Goal: Check status: Check status

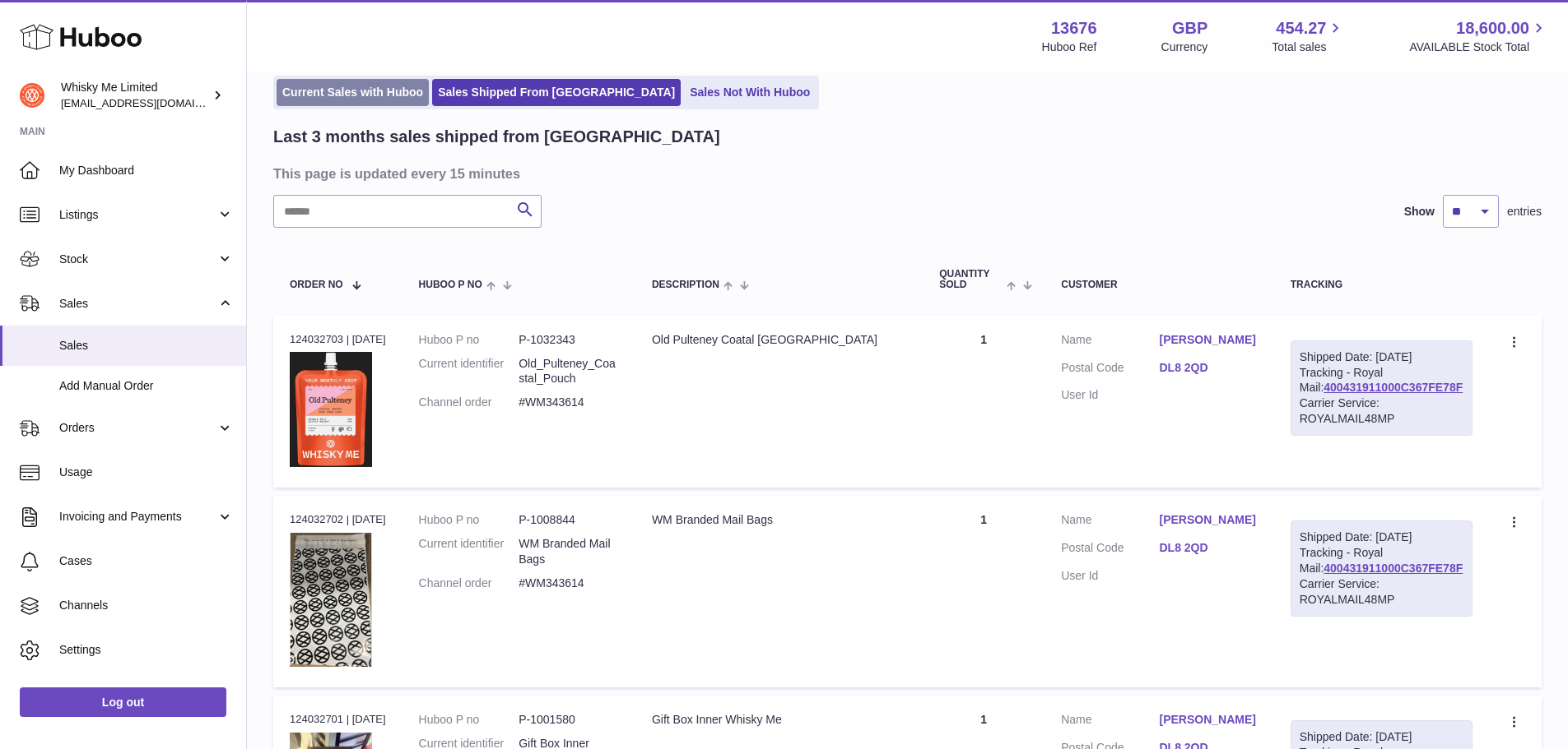
click at [368, 91] on link "Current Sales with Huboo" at bounding box center [353, 93] width 152 height 27
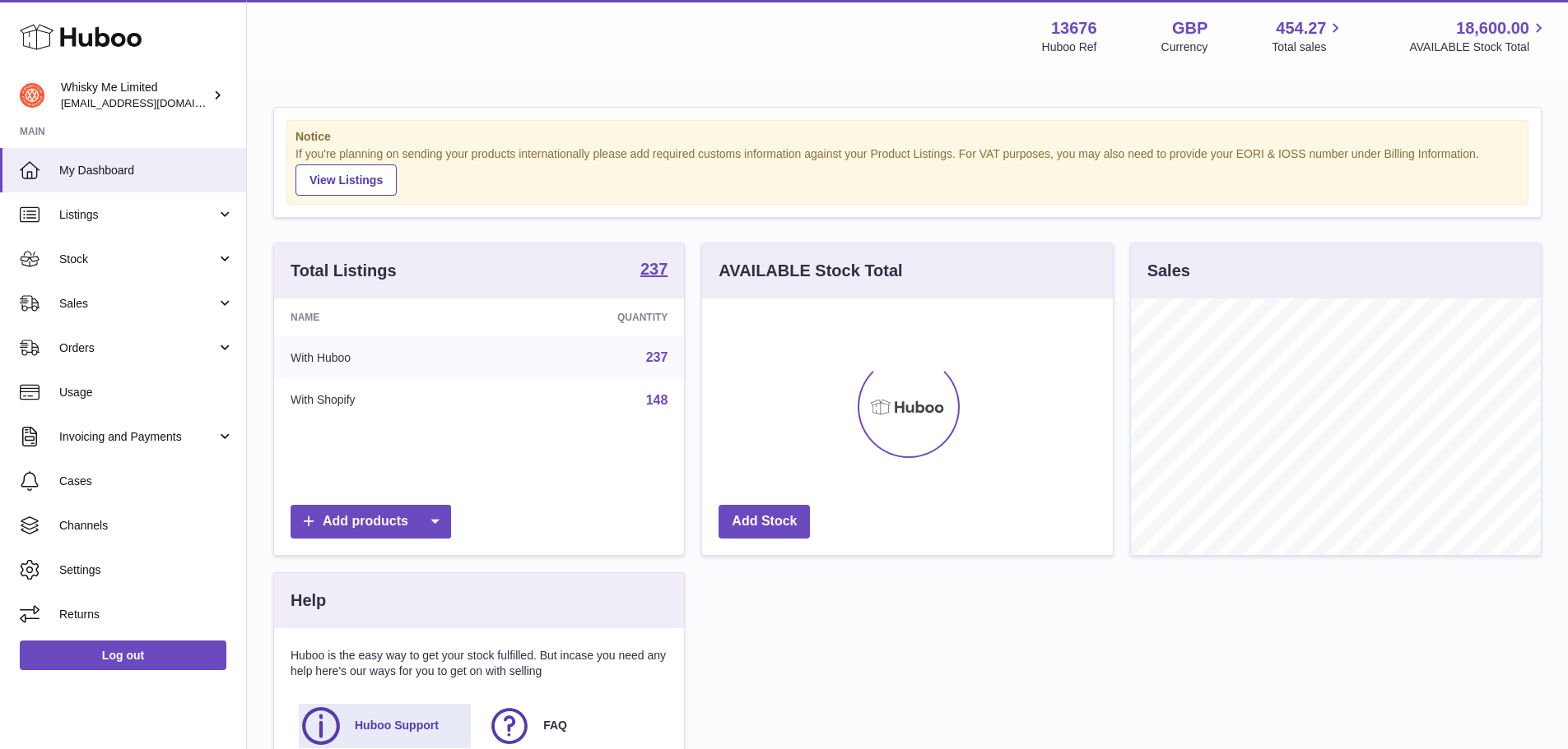
scroll to position [256, 410]
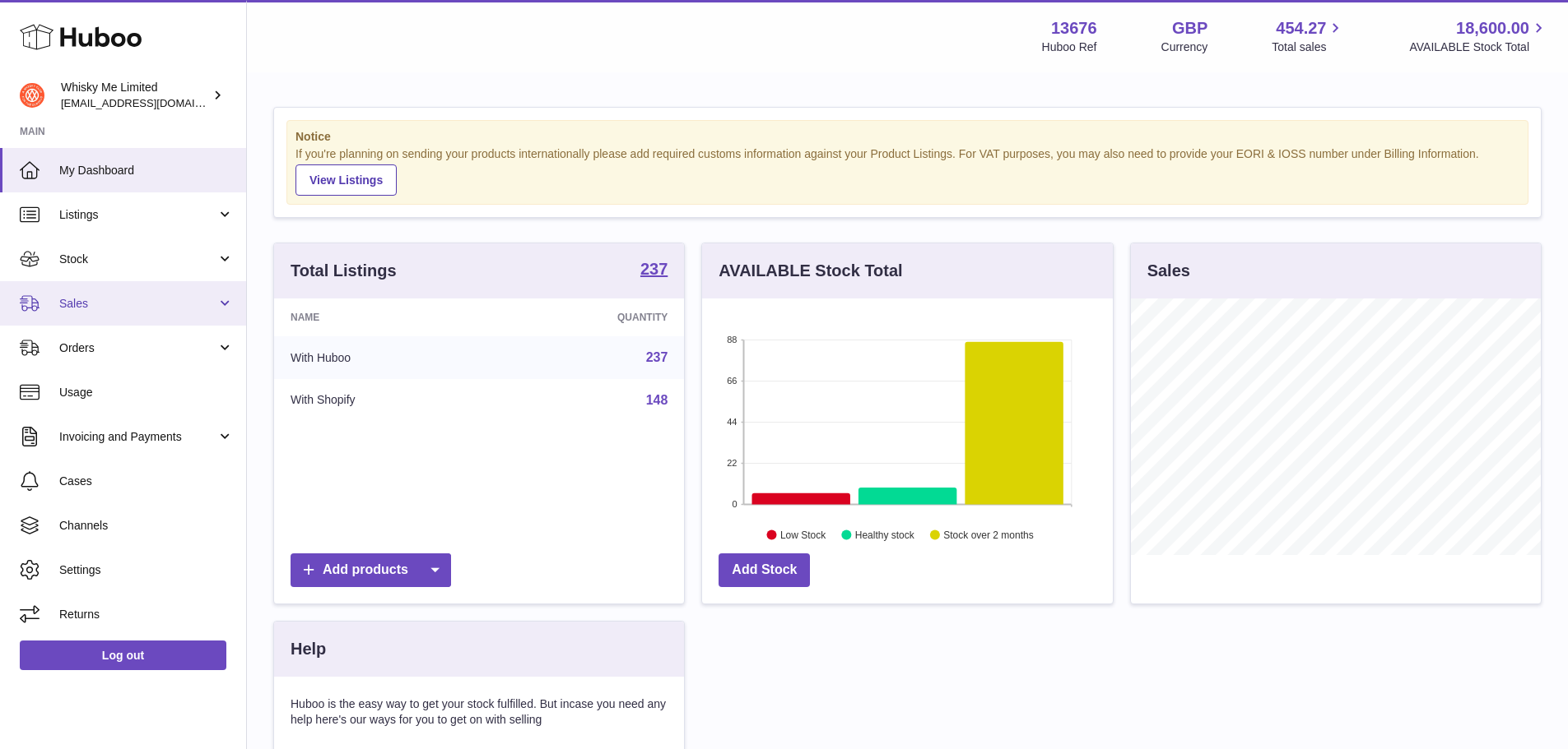
click at [172, 289] on link "Sales" at bounding box center [123, 304] width 246 height 45
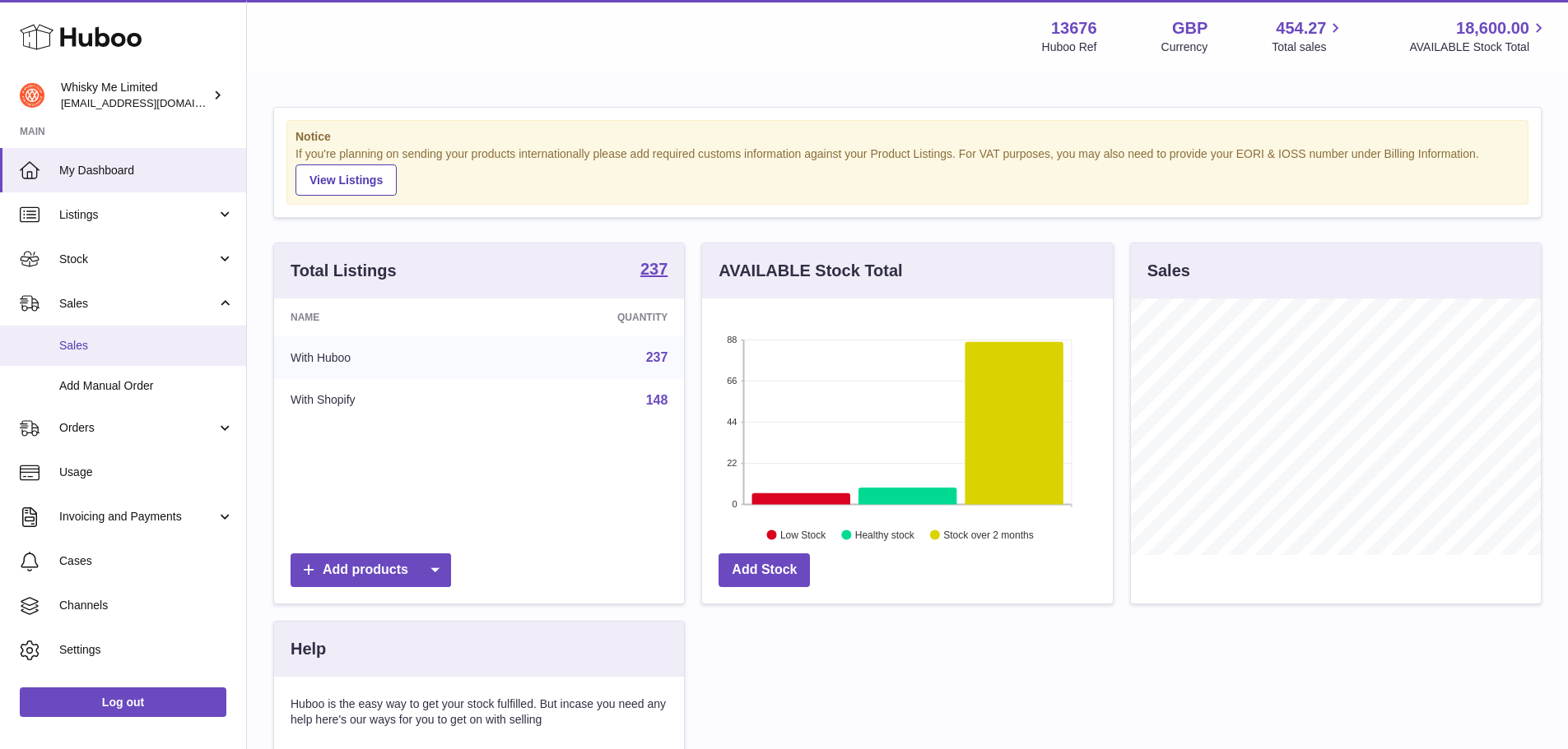
click at [172, 342] on span "Sales" at bounding box center [146, 346] width 174 height 16
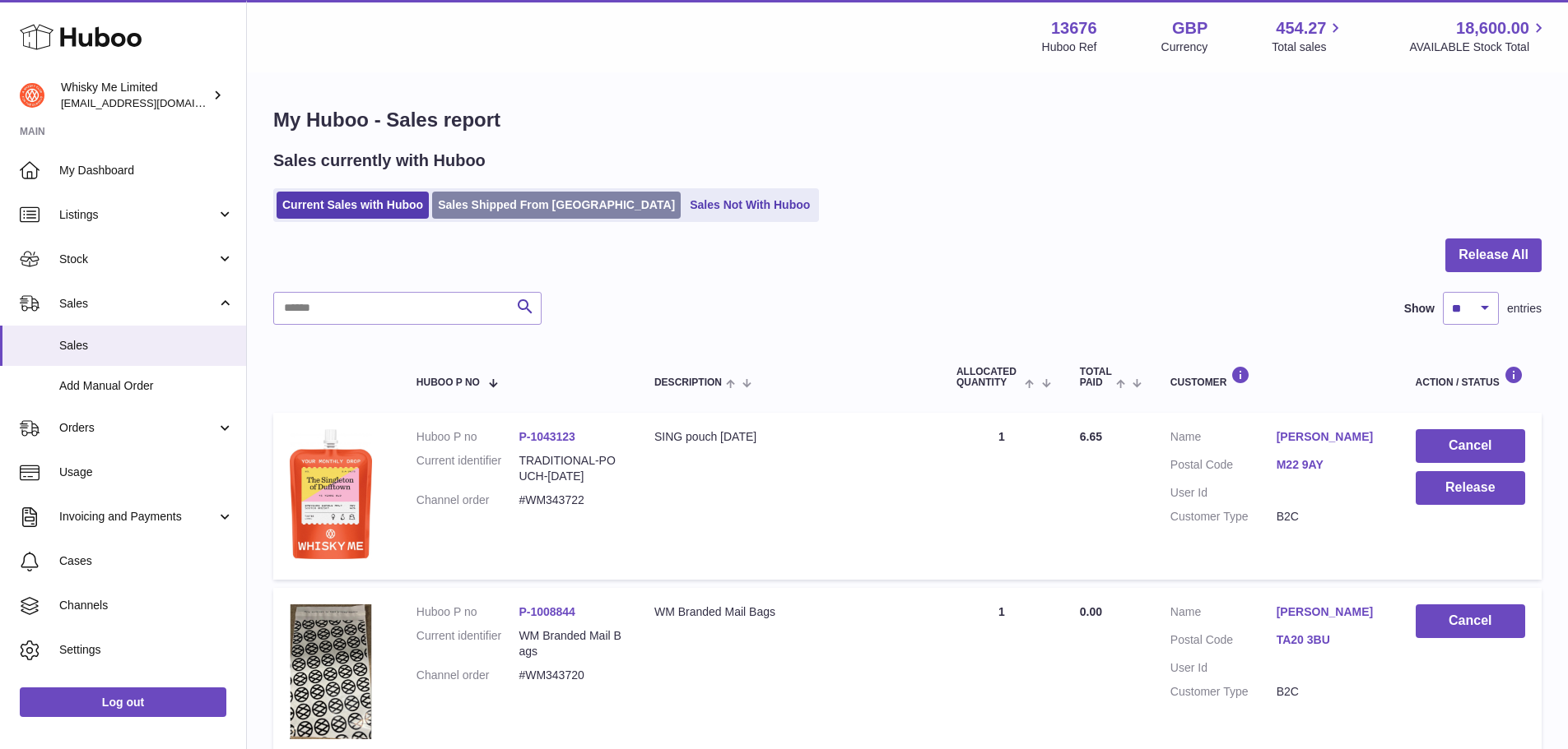
click at [441, 199] on link "Sales Shipped From Huboo" at bounding box center [555, 206] width 249 height 27
